Goal: Information Seeking & Learning: Check status

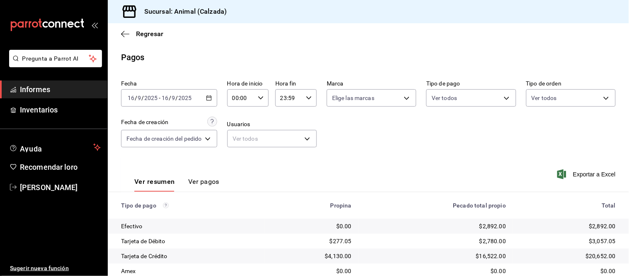
scroll to position [90, 0]
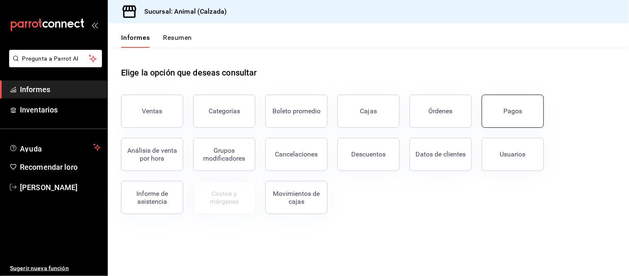
click at [515, 114] on font "Pagos" at bounding box center [512, 111] width 19 height 8
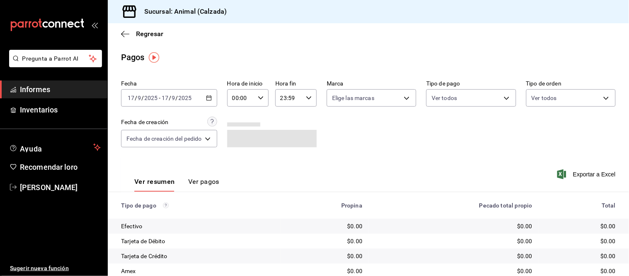
click at [202, 100] on div "[DATE] [DATE] - [DATE] [DATE]" at bounding box center [169, 97] width 96 height 17
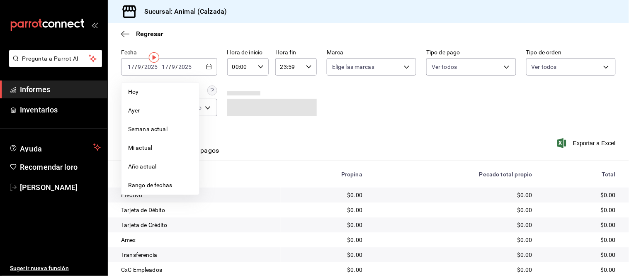
scroll to position [46, 0]
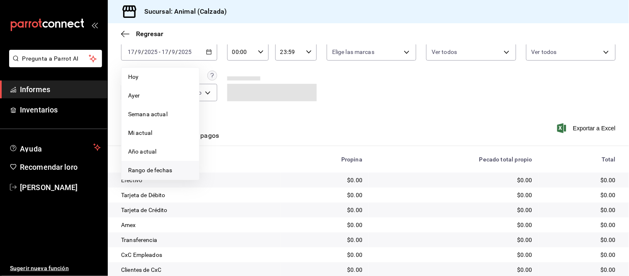
click at [168, 171] on font "Rango de fechas" at bounding box center [150, 170] width 44 height 7
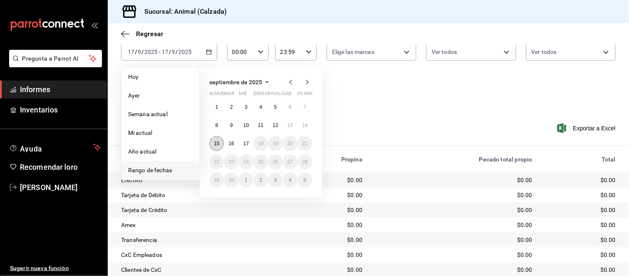
click at [218, 143] on font "15" at bounding box center [216, 143] width 5 height 6
click at [234, 144] on font "16" at bounding box center [230, 143] width 5 height 6
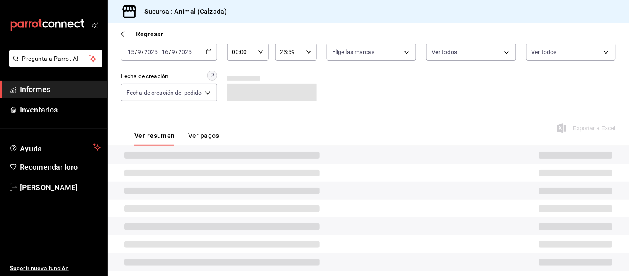
click at [249, 51] on input "00:00" at bounding box center [240, 52] width 27 height 17
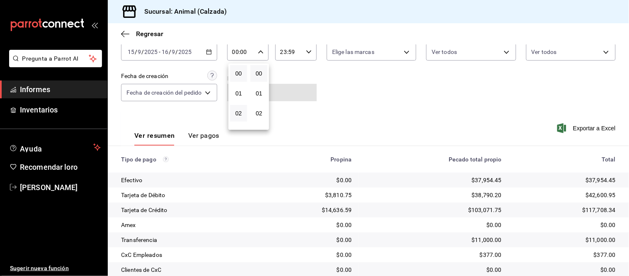
scroll to position [46, 0]
click at [237, 123] on font "05" at bounding box center [238, 126] width 7 height 7
type input "05:00"
click at [309, 50] on div at bounding box center [314, 138] width 629 height 276
click at [307, 53] on icon "button" at bounding box center [309, 52] width 6 height 6
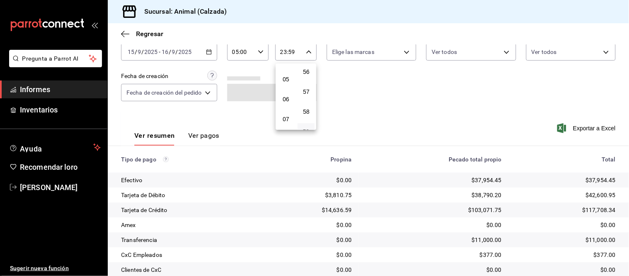
scroll to position [84, 0]
click at [290, 92] on button "05" at bounding box center [285, 88] width 17 height 17
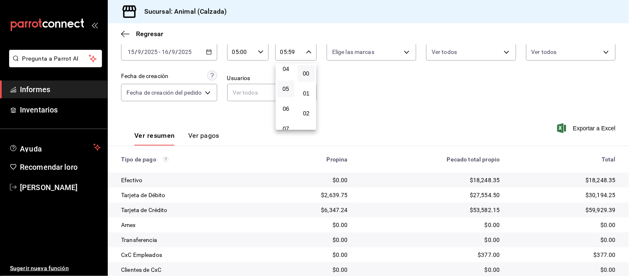
click at [312, 73] on button "00" at bounding box center [306, 73] width 17 height 17
type input "05:00"
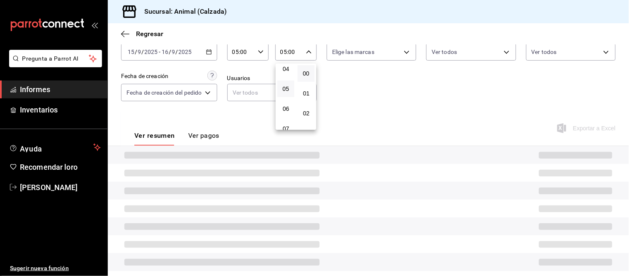
click at [346, 51] on div at bounding box center [314, 138] width 629 height 276
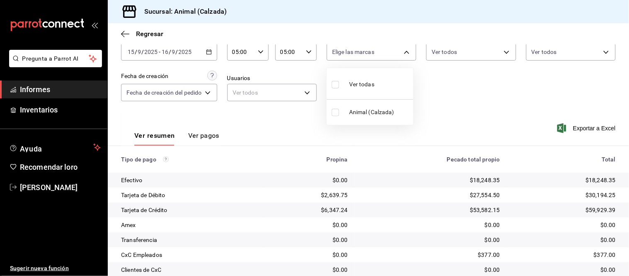
click at [361, 51] on body "Pregunta a Parrot AI Informes Inventarios Ayuda Recomendar loro [PERSON_NAME] S…" at bounding box center [314, 138] width 629 height 276
click at [364, 77] on div "Ver todos" at bounding box center [353, 84] width 43 height 18
type input "e26472f3-9262-489d-bcba-4c6b034529c7"
checkbox input "true"
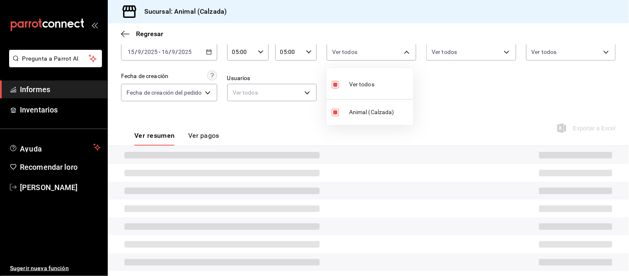
click at [435, 50] on div at bounding box center [314, 138] width 629 height 276
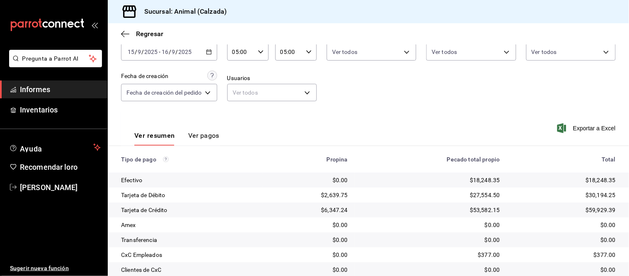
click at [454, 49] on body "Pregunta a Parrot AI Informes Inventarios Ayuda Recomendar loro [PERSON_NAME] S…" at bounding box center [314, 138] width 629 height 276
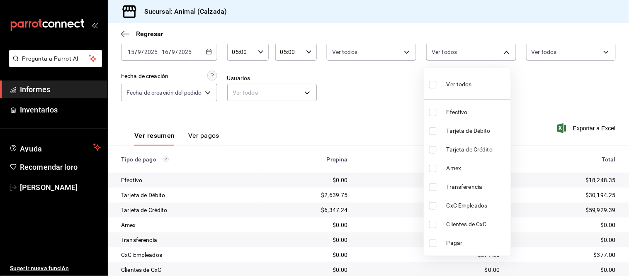
click at [452, 80] on span "Ver todos" at bounding box center [458, 84] width 25 height 9
type input "71d89c34-e359-4fcf-89cc-30b2b1e20b29,4005b239-9ab5-4f91-ae38-82730a713f54,af609…"
checkbox input "true"
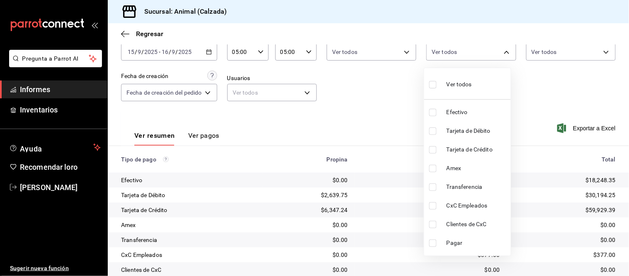
checkbox input "true"
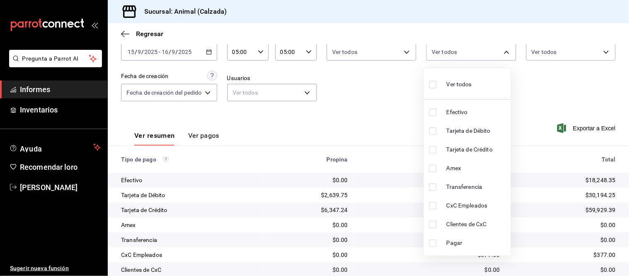
checkbox input "true"
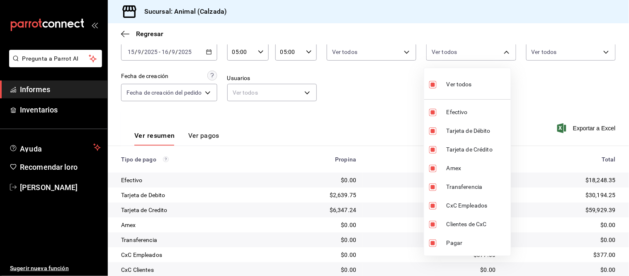
click at [553, 46] on div at bounding box center [314, 138] width 629 height 276
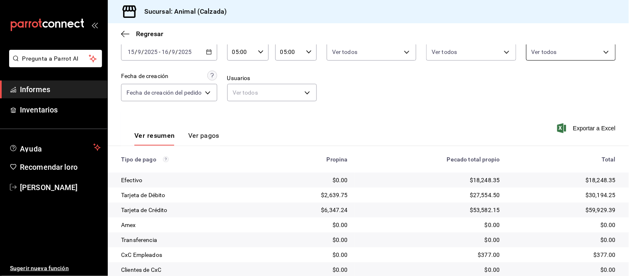
click at [555, 53] on body "Pregunta a Parrot AI Informes Inventarios Ayuda Recomendar loro [PERSON_NAME] S…" at bounding box center [314, 138] width 629 height 276
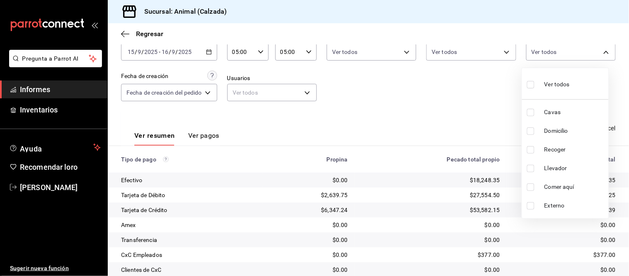
click at [552, 82] on font "Ver todos" at bounding box center [556, 84] width 25 height 7
type input "588630d3-b511-4bba-a729-32472510037f,54b7ae00-ca47-4ec1-b7ff-55842c0a2b62,92293…"
checkbox input "true"
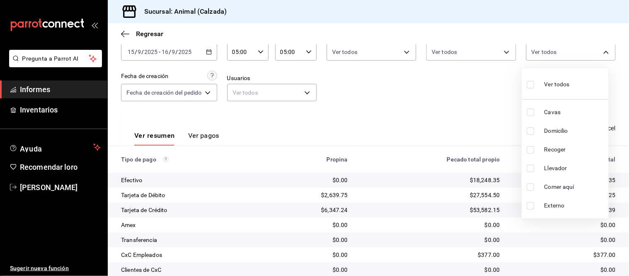
checkbox input "true"
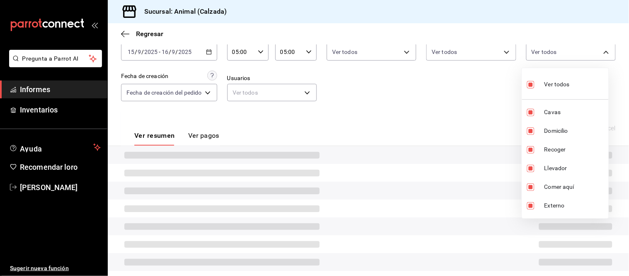
click at [482, 96] on div at bounding box center [314, 138] width 629 height 276
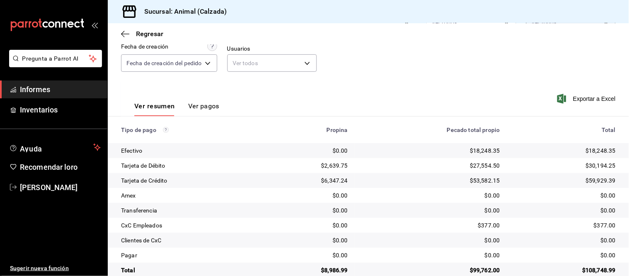
scroll to position [90, 0]
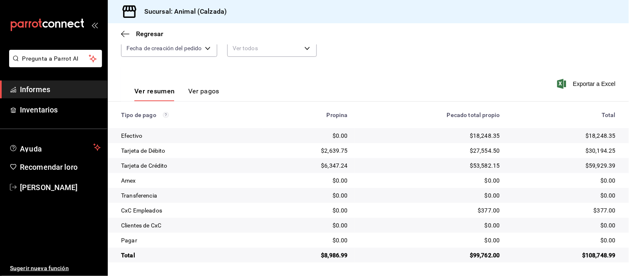
click at [448, 104] on th "Pecado total propio" at bounding box center [430, 115] width 152 height 27
click at [126, 30] on icon "button" at bounding box center [125, 33] width 8 height 7
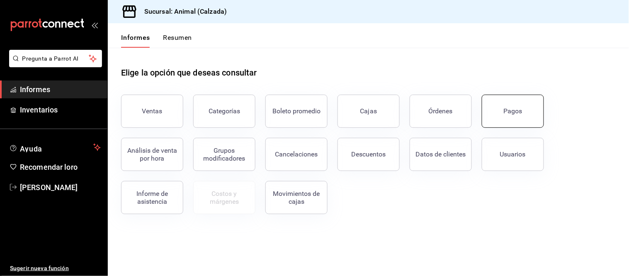
click at [502, 121] on button "Pagos" at bounding box center [513, 110] width 62 height 33
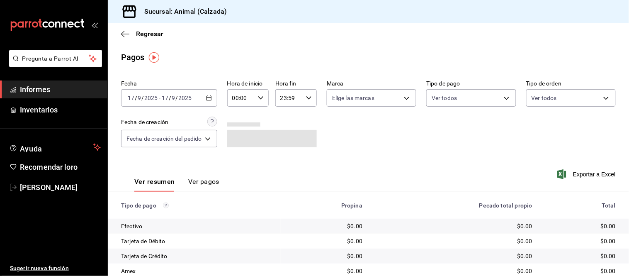
click at [208, 98] on icon "button" at bounding box center [209, 98] width 6 height 6
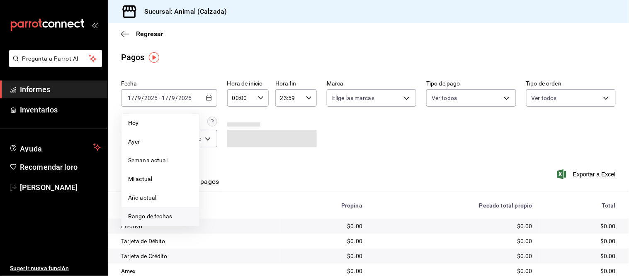
click at [153, 213] on font "Rango de fechas" at bounding box center [150, 216] width 44 height 7
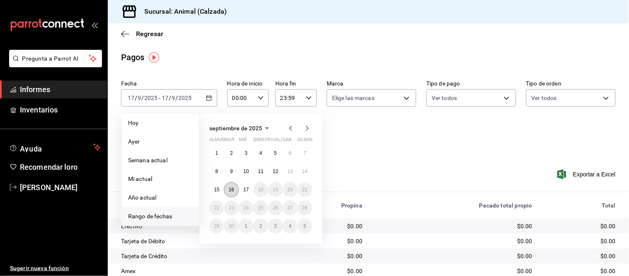
click at [237, 191] on button "16" at bounding box center [231, 189] width 15 height 15
click at [245, 191] on font "17" at bounding box center [245, 189] width 5 height 6
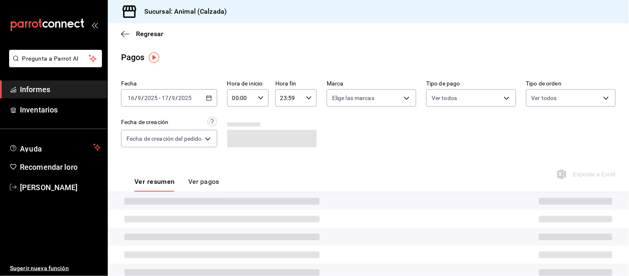
click at [257, 97] on div "00:00 Hora de inicio" at bounding box center [247, 97] width 41 height 17
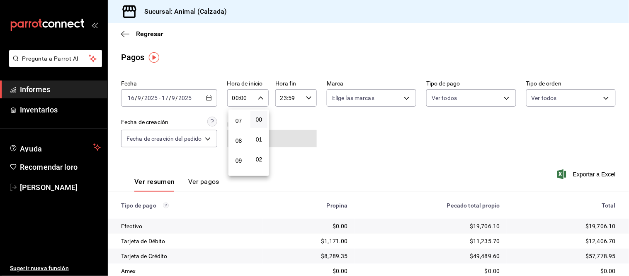
scroll to position [92, 0]
click at [240, 129] on button "05" at bounding box center [238, 127] width 17 height 17
type input "05:00"
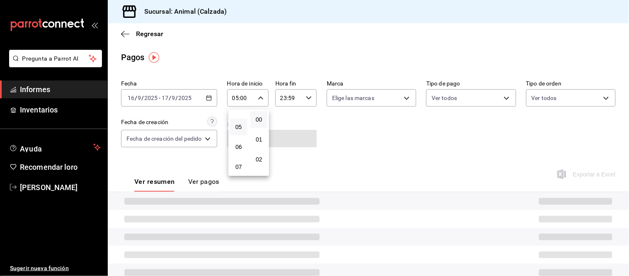
click at [295, 99] on div at bounding box center [314, 138] width 629 height 276
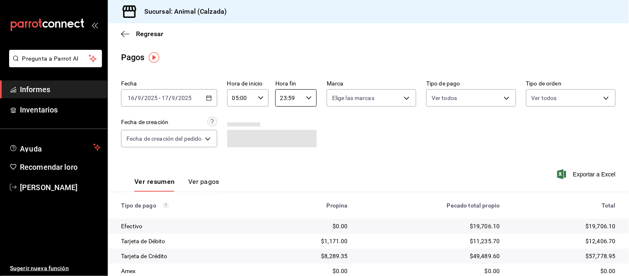
click at [301, 99] on input "23:59" at bounding box center [288, 98] width 27 height 17
click at [283, 132] on font "05" at bounding box center [286, 134] width 7 height 7
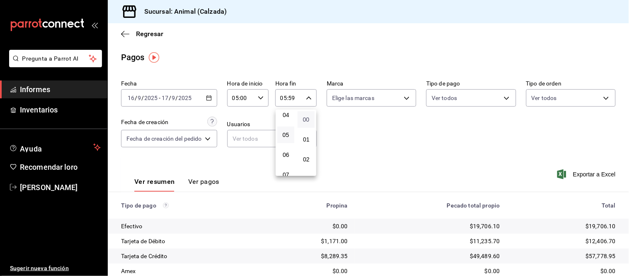
click at [309, 121] on span "00" at bounding box center [306, 119] width 7 height 7
type input "05:00"
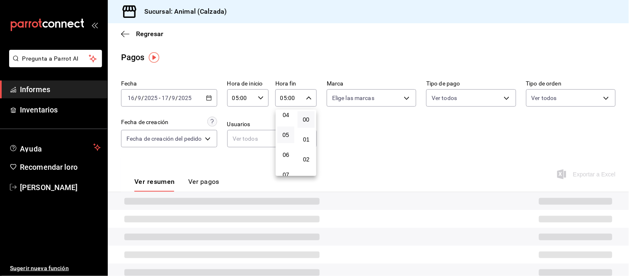
click at [361, 101] on div at bounding box center [314, 138] width 629 height 276
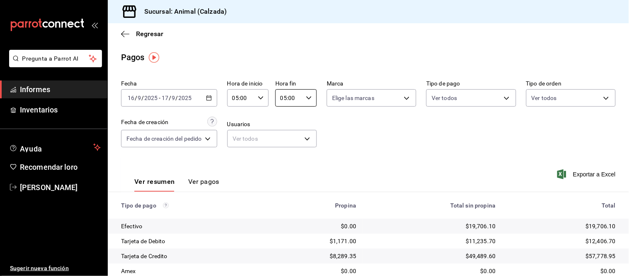
click at [368, 96] on body "Pregunta a Parrot AI Informes Inventarios Ayuda Recomendar loro [PERSON_NAME] S…" at bounding box center [314, 138] width 629 height 276
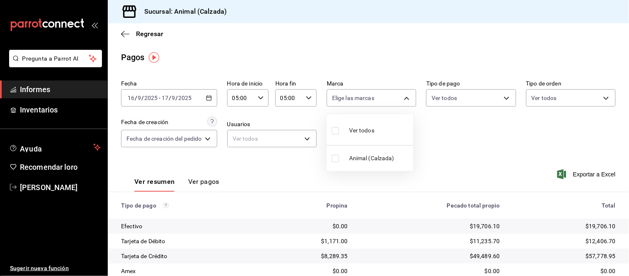
drag, startPoint x: 363, startPoint y: 129, endPoint x: 453, endPoint y: 100, distance: 93.7
click at [364, 129] on font "Ver todos" at bounding box center [361, 130] width 25 height 7
type input "e26472f3-9262-489d-bcba-4c6b034529c7"
checkbox input "true"
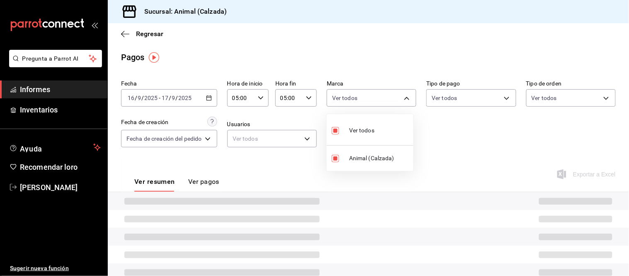
click at [454, 93] on div at bounding box center [314, 138] width 629 height 276
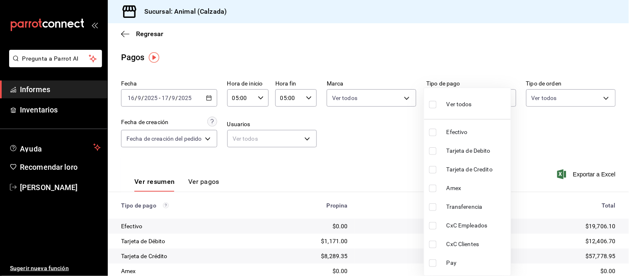
click at [464, 97] on body "Pregunta a Parrot AI Informes Inventarios Ayuda Recomendar loro [PERSON_NAME] S…" at bounding box center [314, 138] width 629 height 276
click at [463, 104] on font "Ver todos" at bounding box center [458, 104] width 25 height 7
type input "71d89c34-e359-4fcf-89cc-30b2b1e20b29,4005b239-9ab5-4f91-ae38-82730a713f54,af609…"
checkbox input "true"
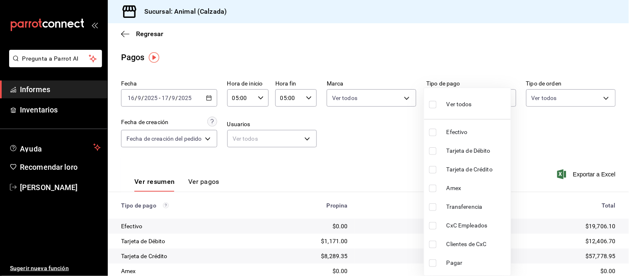
checkbox input "true"
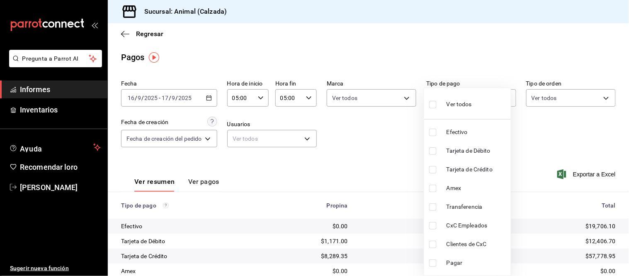
checkbox input "true"
click at [548, 95] on div at bounding box center [314, 138] width 629 height 276
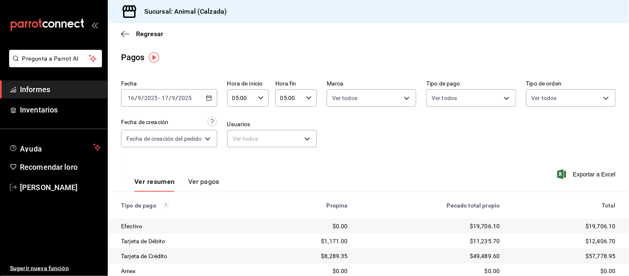
click at [548, 95] on div "Ver todos Efectivo Tarjeta de Débito Tarjeta de Crédito Amex Transferencia CxC …" at bounding box center [314, 138] width 629 height 276
click at [513, 140] on div "Fecha [DATE] [DATE] - [DATE] [DATE] Hora de inicio 05:00 Hora de inicio Hora fi…" at bounding box center [368, 117] width 494 height 80
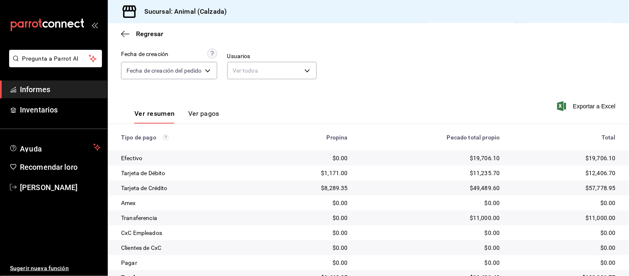
scroll to position [90, 0]
